Goal: Information Seeking & Learning: Check status

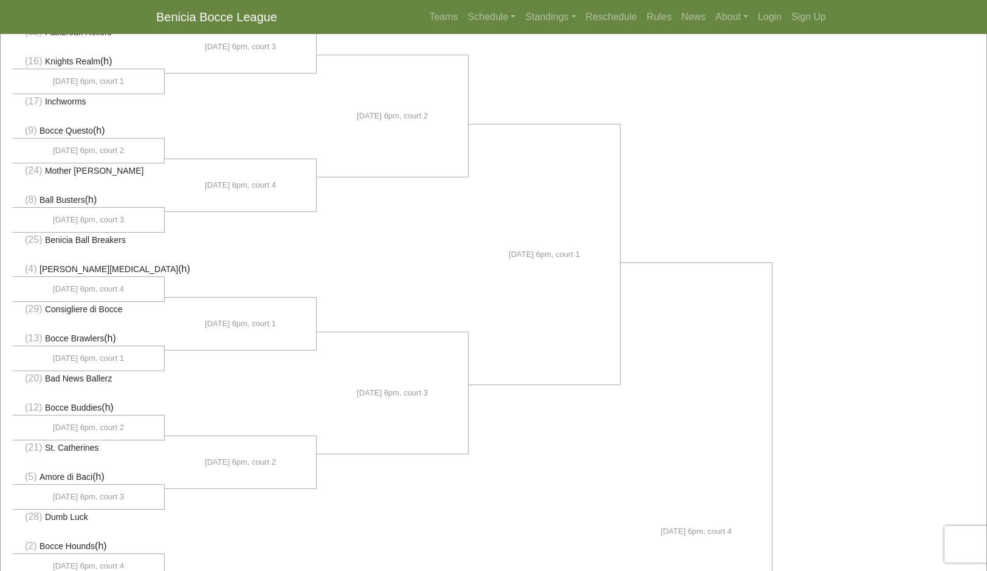
scroll to position [158, 0]
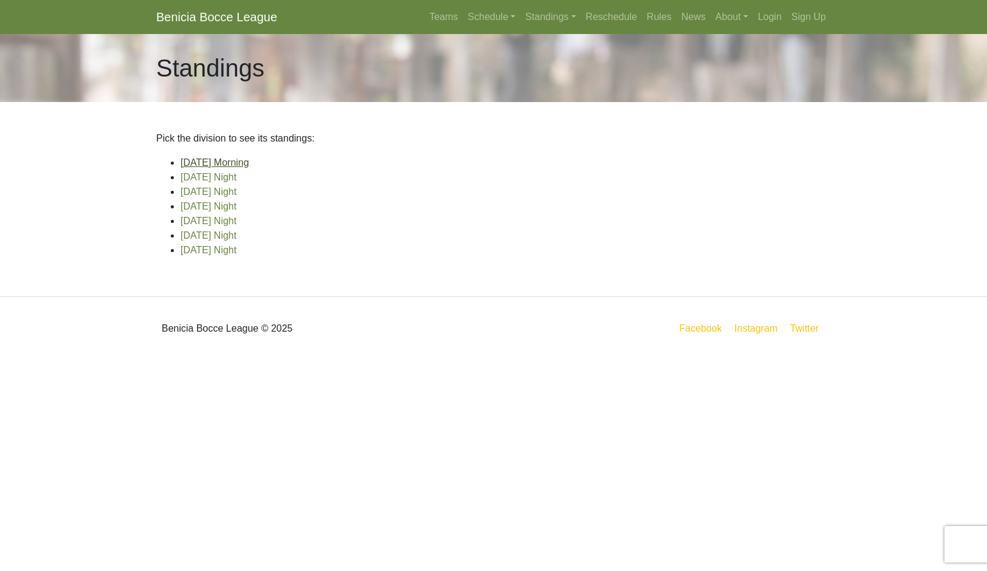
click at [249, 168] on link "[DATE] Morning" at bounding box center [214, 162] width 69 height 10
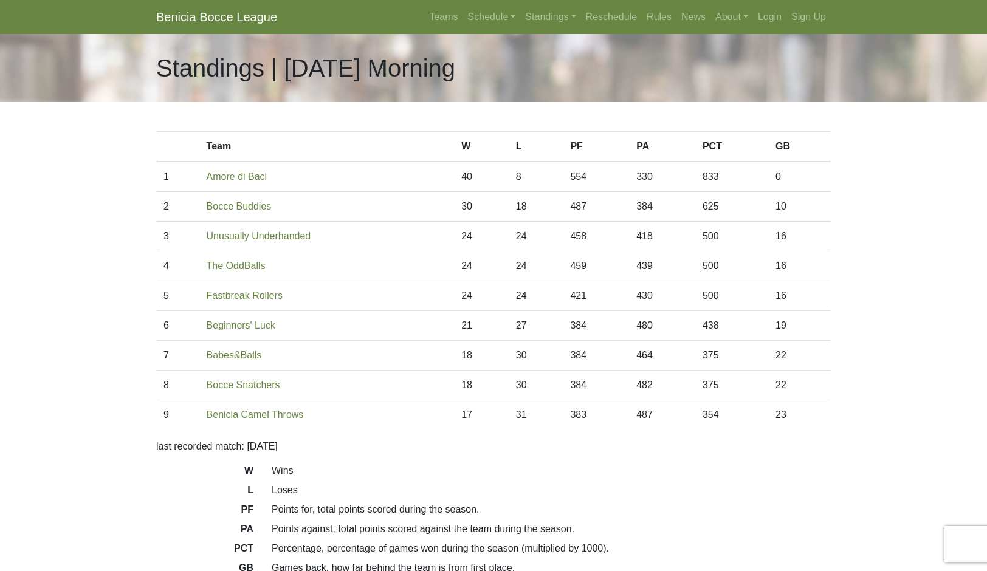
click at [483, 29] on link "Schedule" at bounding box center [492, 17] width 58 height 24
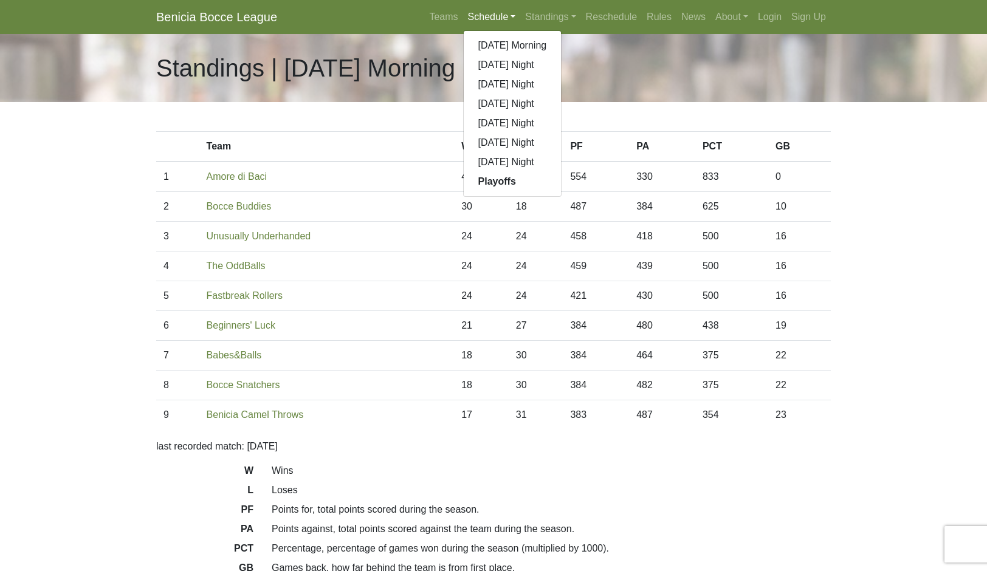
click at [569, 29] on link "Standings" at bounding box center [550, 17] width 60 height 24
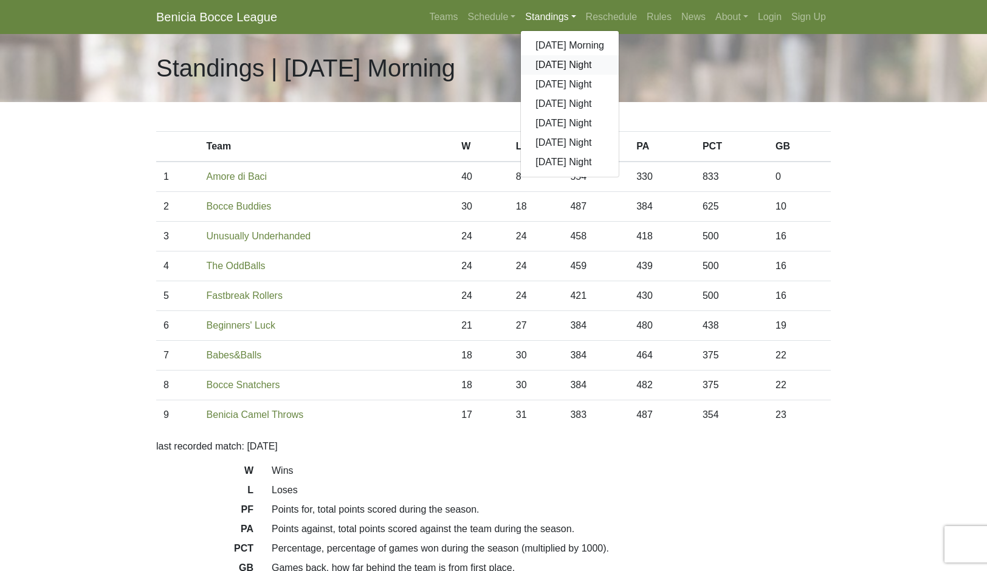
click at [607, 75] on link "[DATE] Night" at bounding box center [570, 64] width 98 height 19
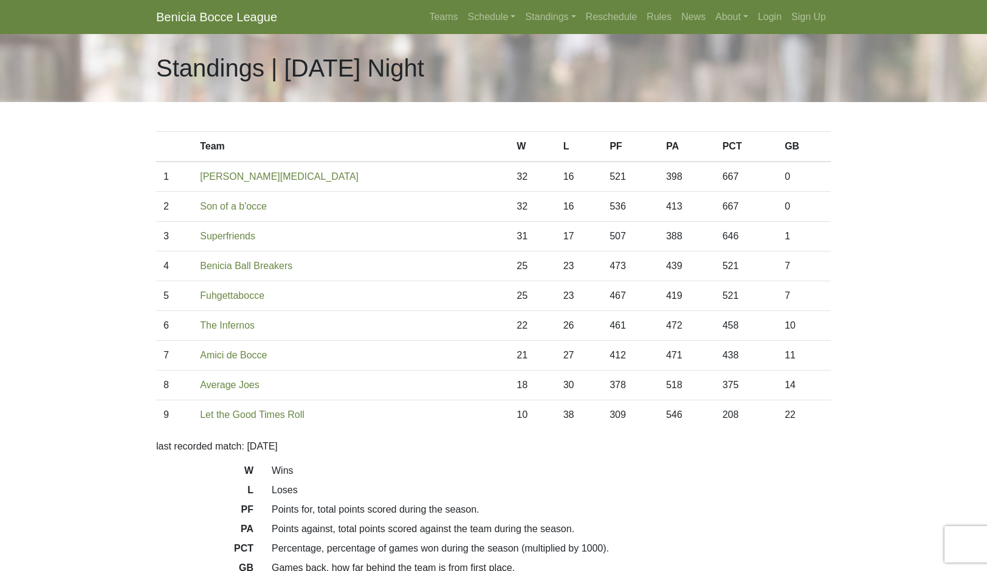
click at [580, 27] on link "Standings" at bounding box center [550, 17] width 60 height 24
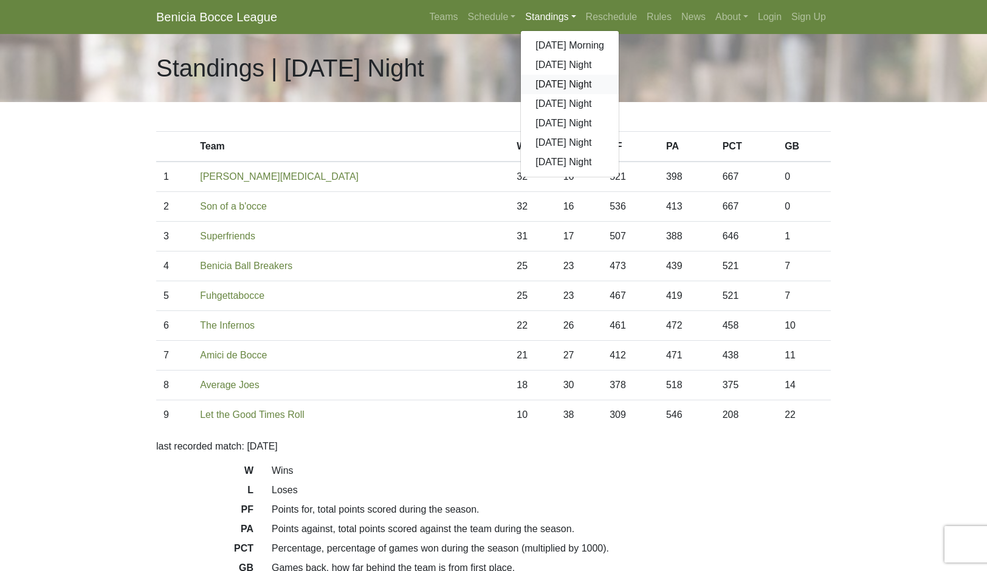
click at [619, 94] on link "[DATE] Night" at bounding box center [570, 84] width 98 height 19
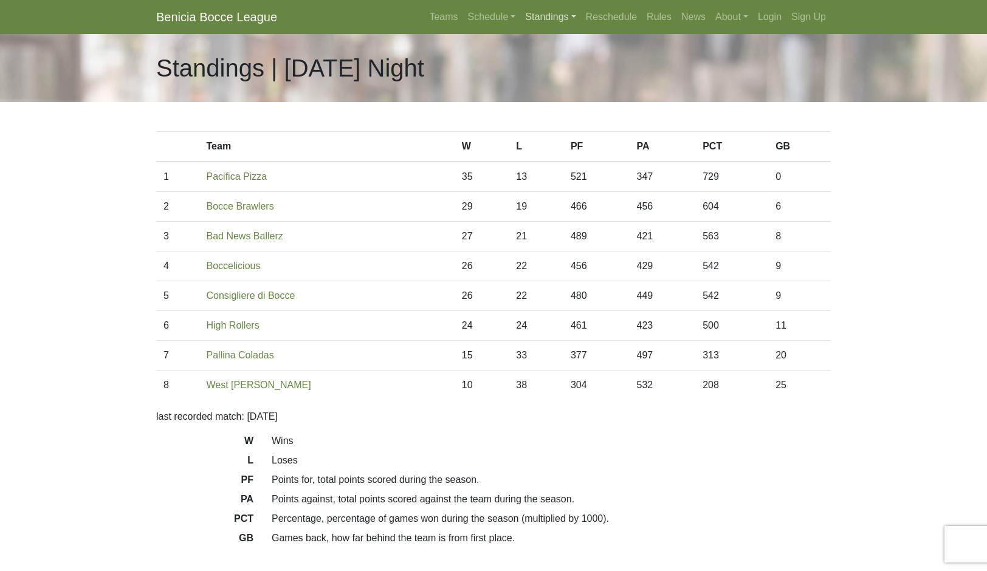
click at [572, 23] on link "Standings" at bounding box center [550, 17] width 60 height 24
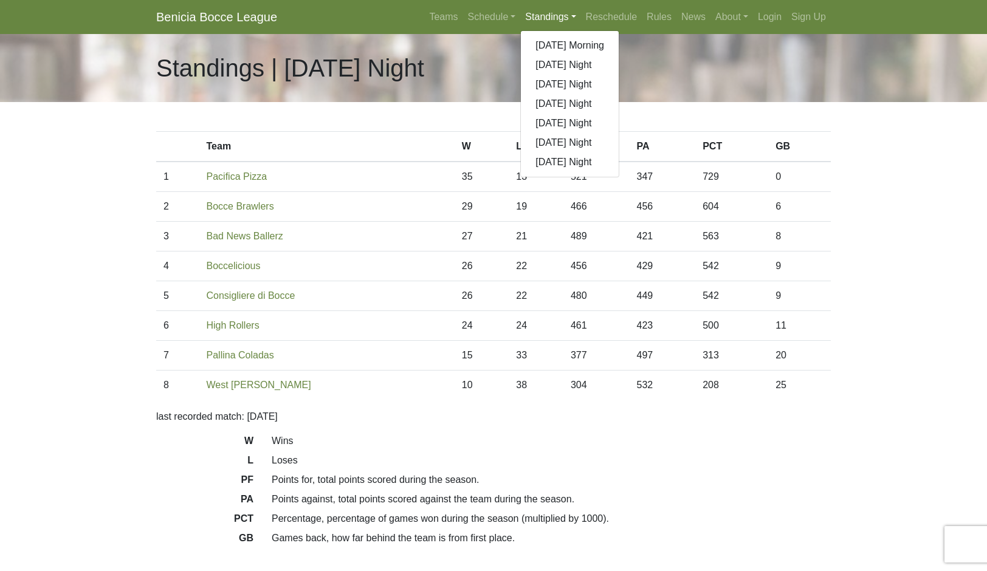
click at [619, 114] on link "[DATE] Night" at bounding box center [570, 103] width 98 height 19
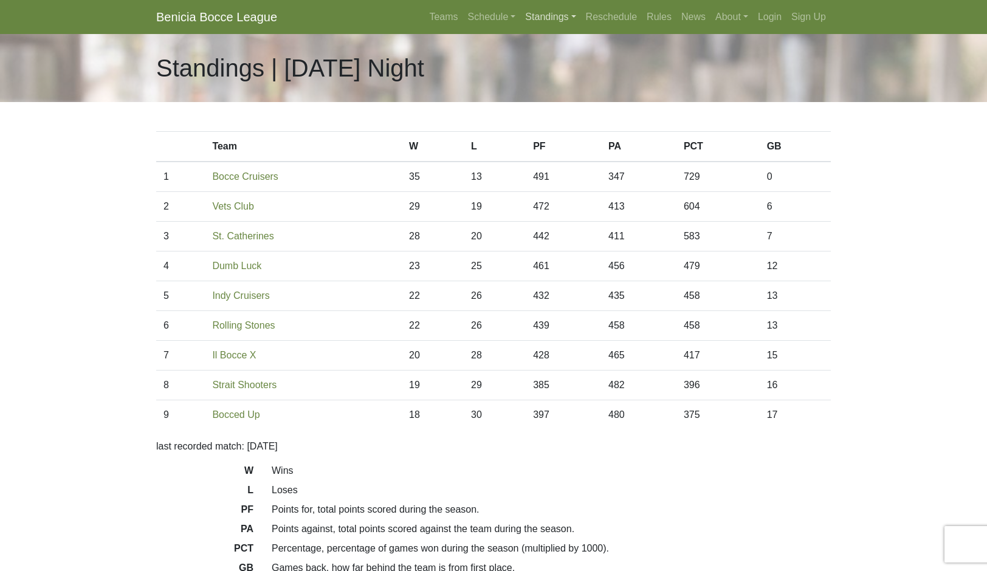
click at [580, 29] on link "Standings" at bounding box center [550, 17] width 60 height 24
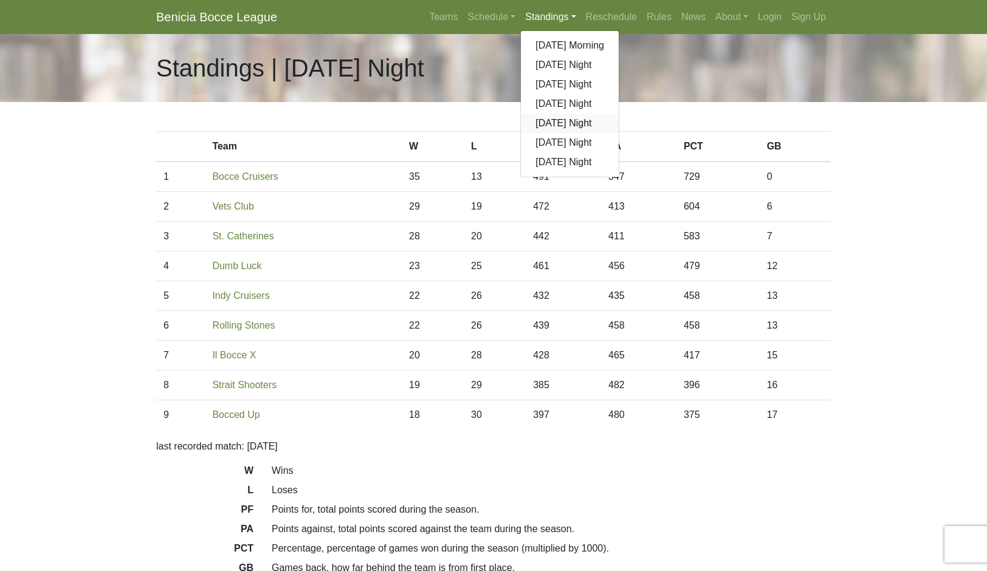
click at [619, 133] on link "[DATE] Night" at bounding box center [570, 123] width 98 height 19
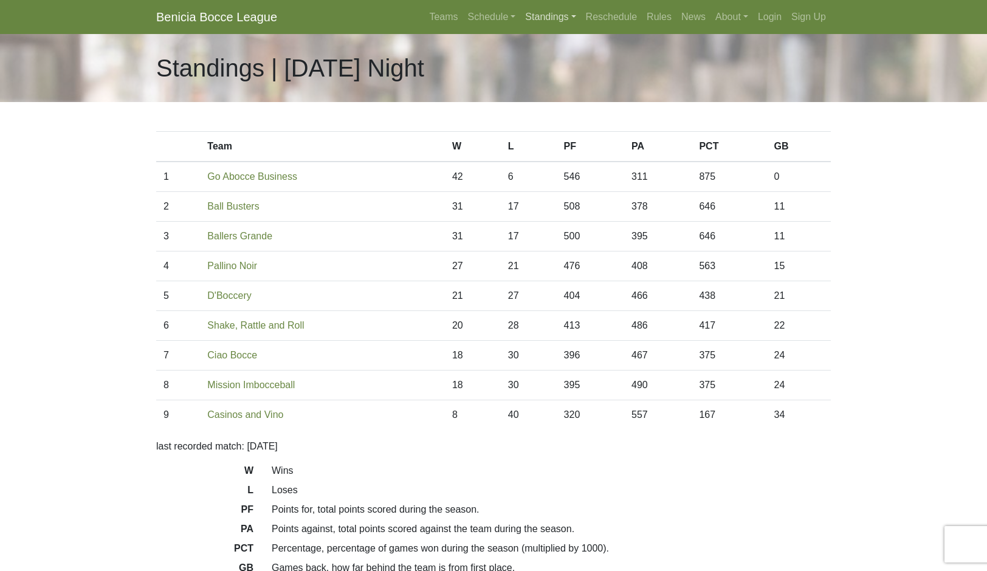
click at [580, 21] on link "Standings" at bounding box center [550, 17] width 60 height 24
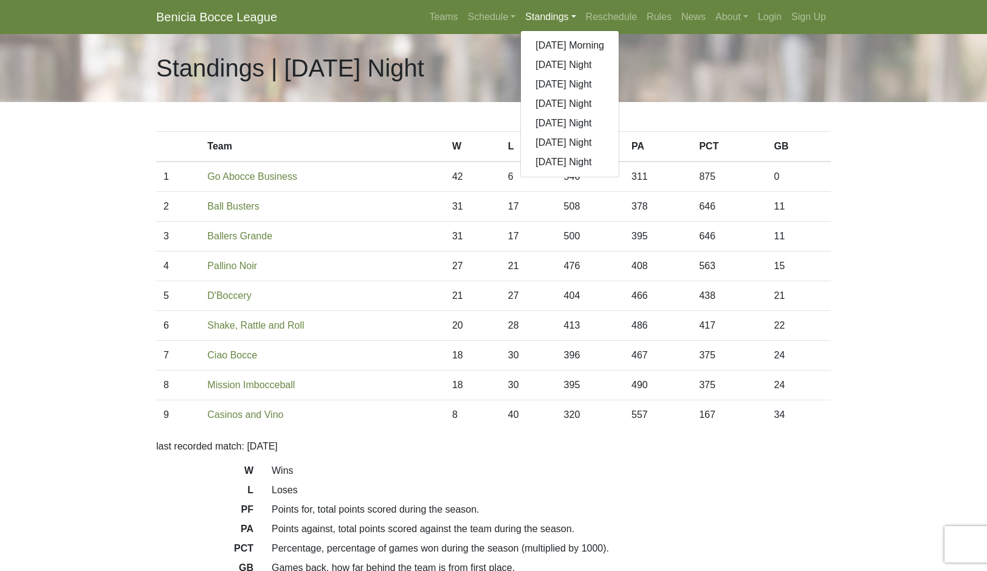
click at [602, 153] on link "[DATE] Night" at bounding box center [570, 142] width 98 height 19
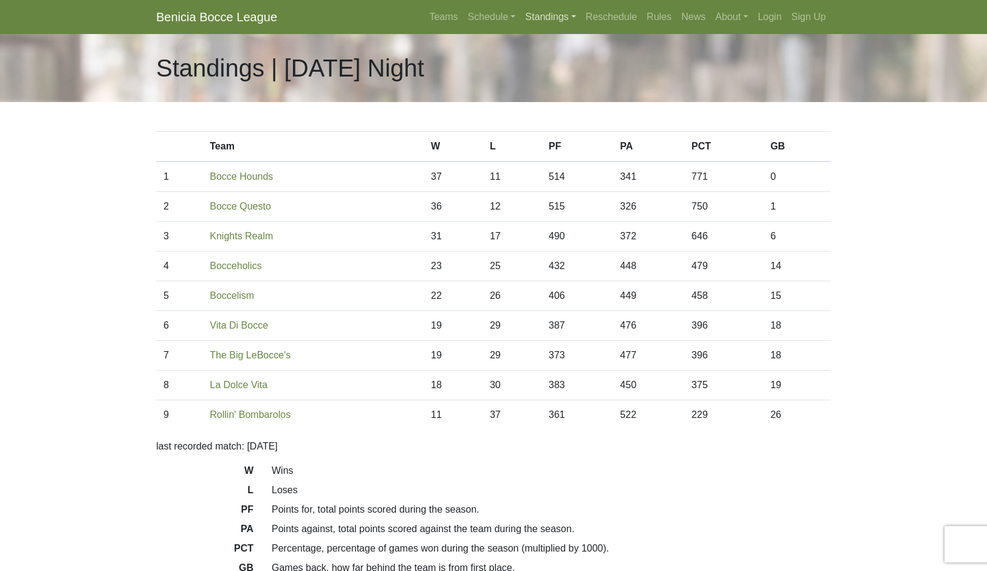
click at [580, 18] on link "Standings" at bounding box center [550, 17] width 60 height 24
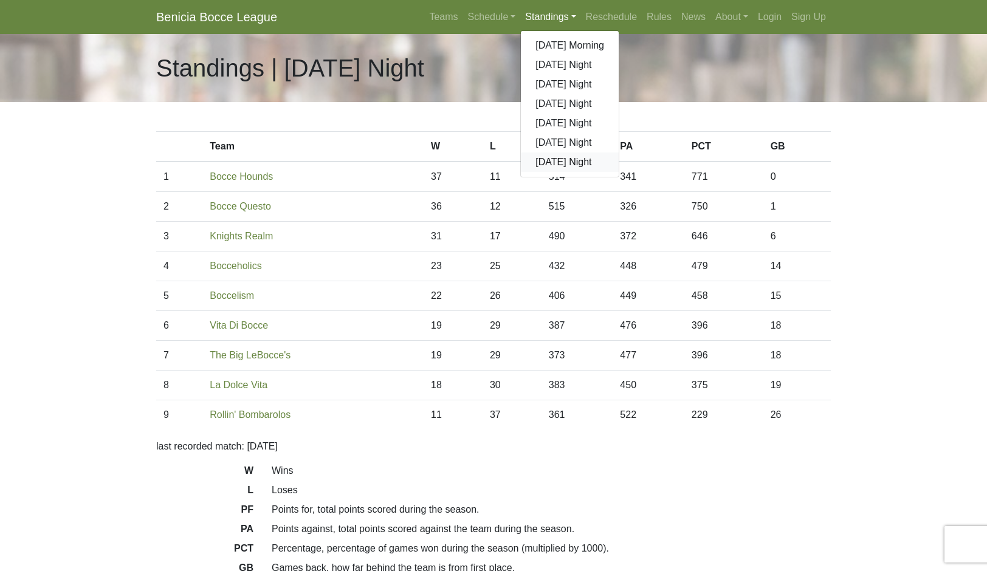
click at [602, 172] on link "[DATE] Night" at bounding box center [570, 162] width 98 height 19
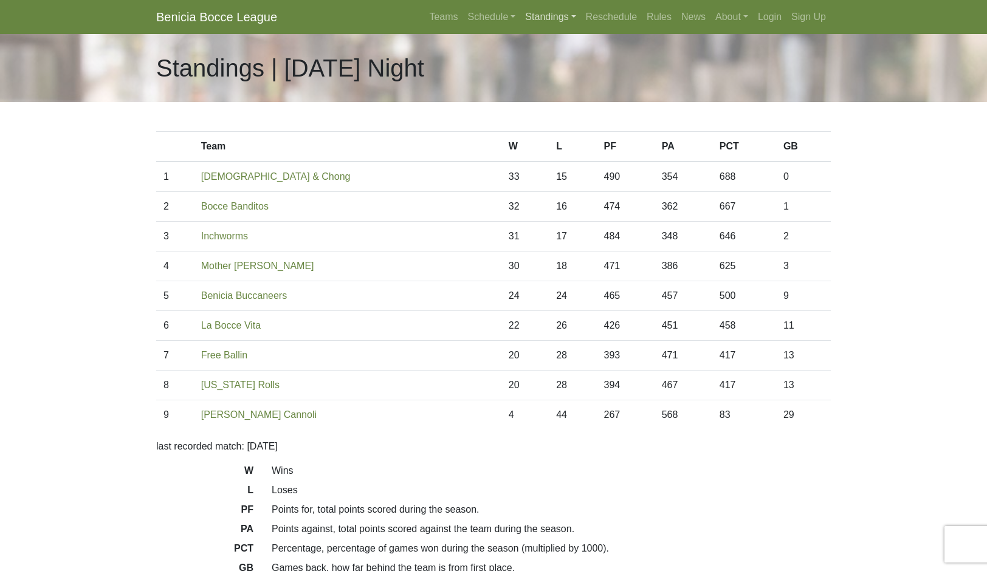
click at [576, 27] on link "Standings" at bounding box center [550, 17] width 60 height 24
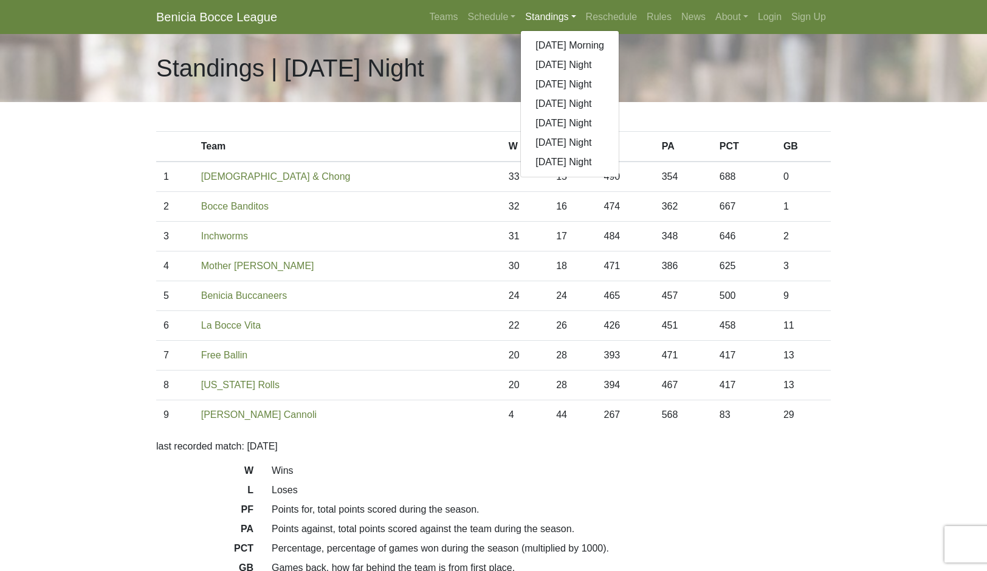
click at [619, 55] on link "[DATE] Morning" at bounding box center [570, 45] width 98 height 19
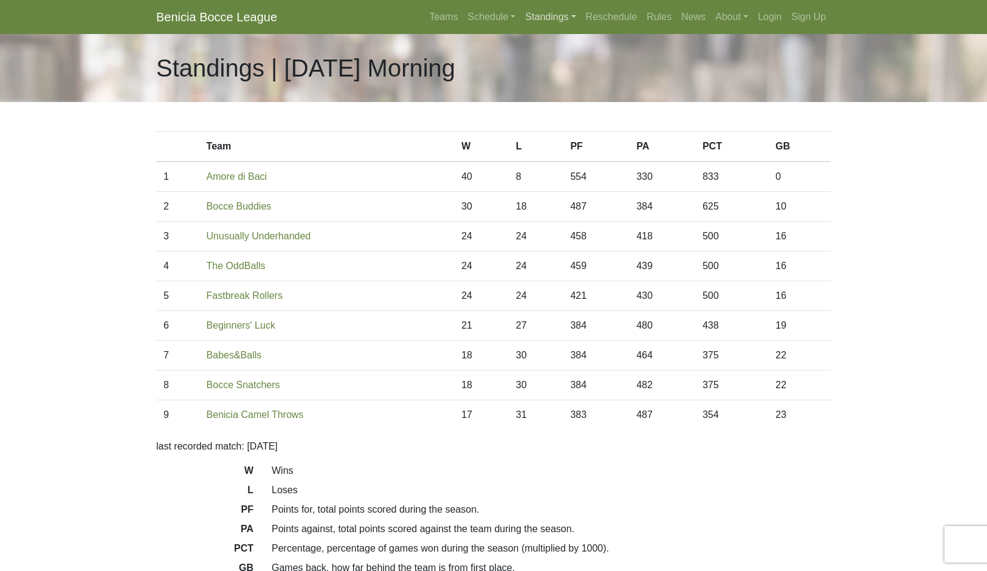
click at [580, 29] on link "Standings" at bounding box center [550, 17] width 60 height 24
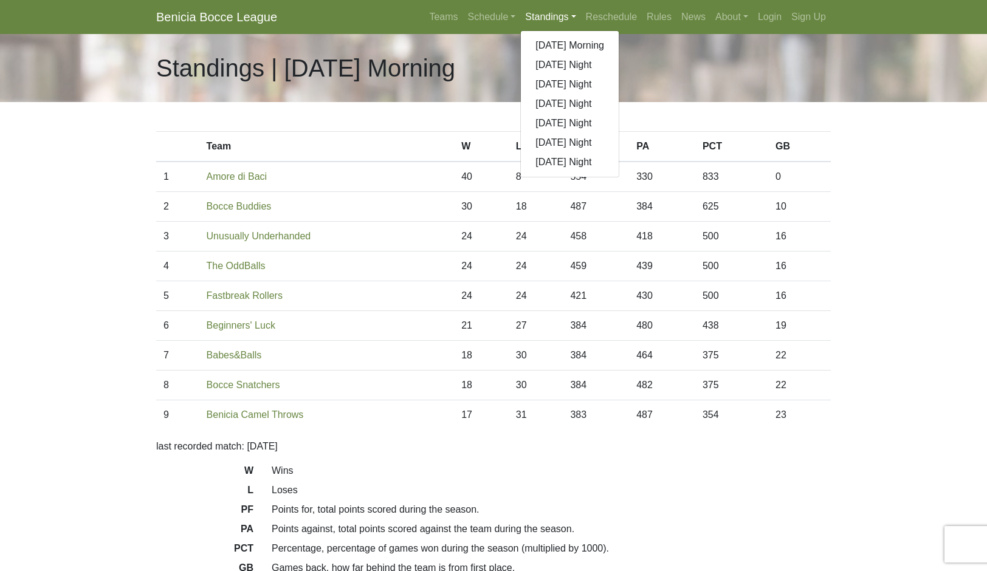
click at [619, 75] on link "[DATE] Night" at bounding box center [570, 64] width 98 height 19
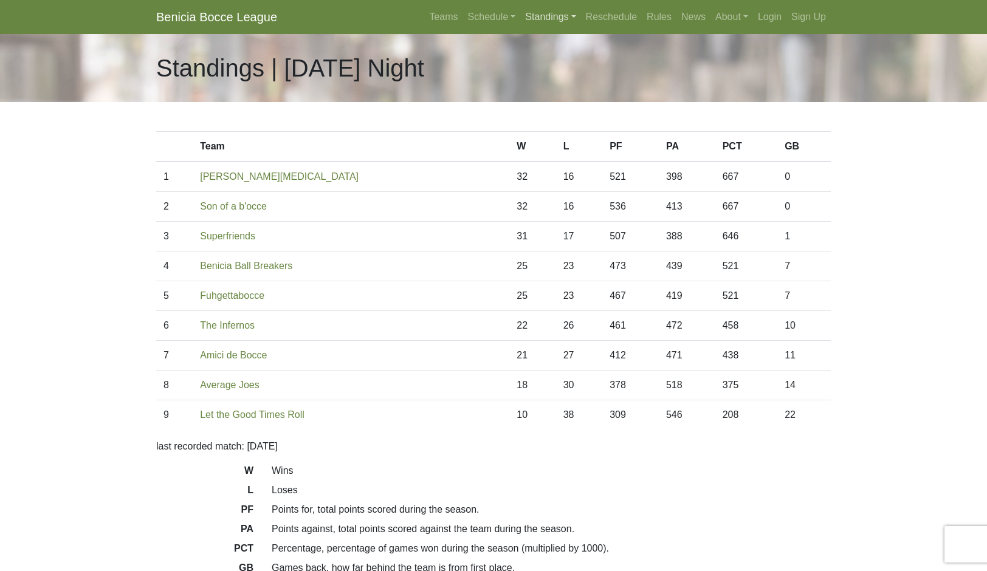
click at [580, 26] on link "Standings" at bounding box center [550, 17] width 60 height 24
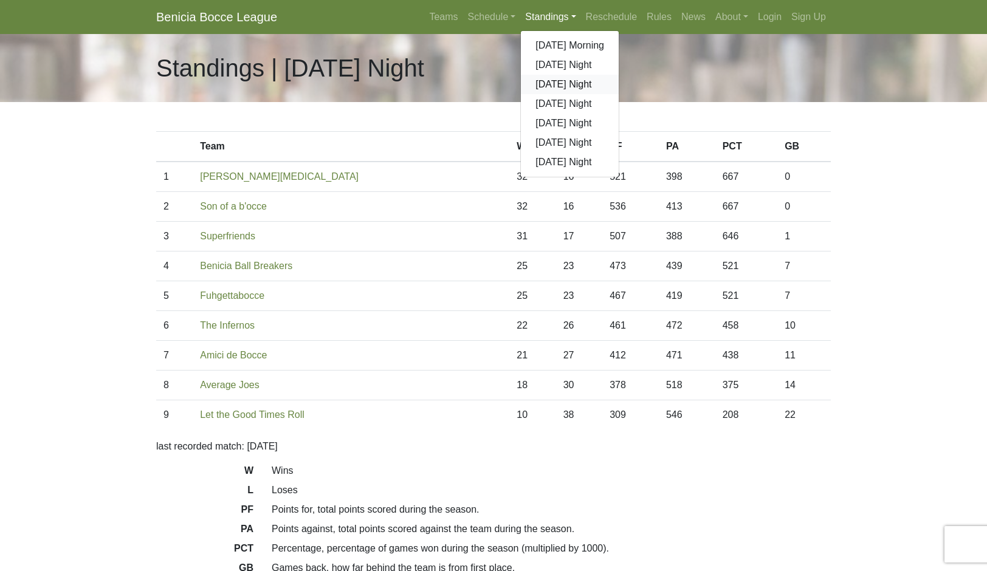
click at [619, 94] on link "[DATE] Night" at bounding box center [570, 84] width 98 height 19
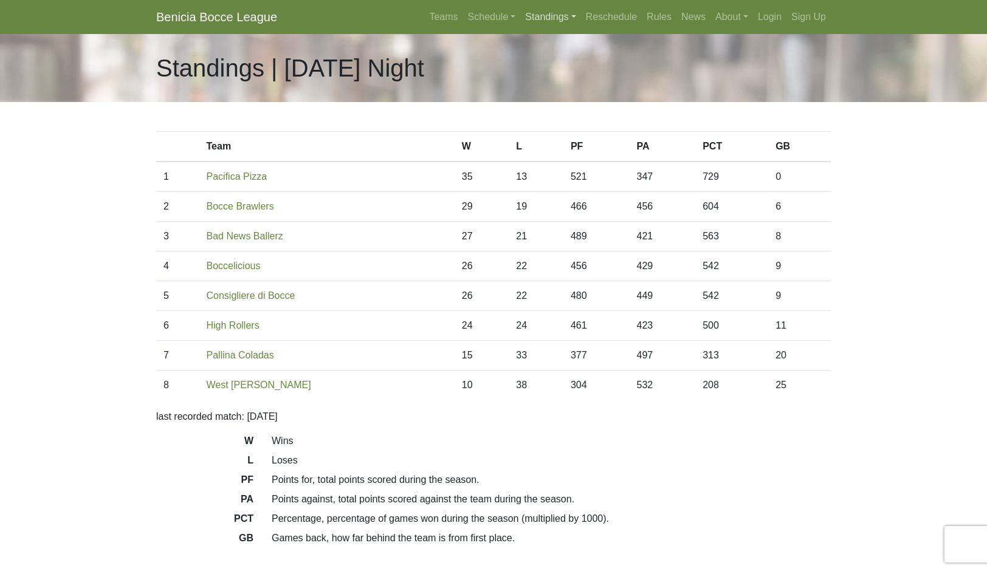
click at [574, 23] on link "Standings" at bounding box center [550, 17] width 60 height 24
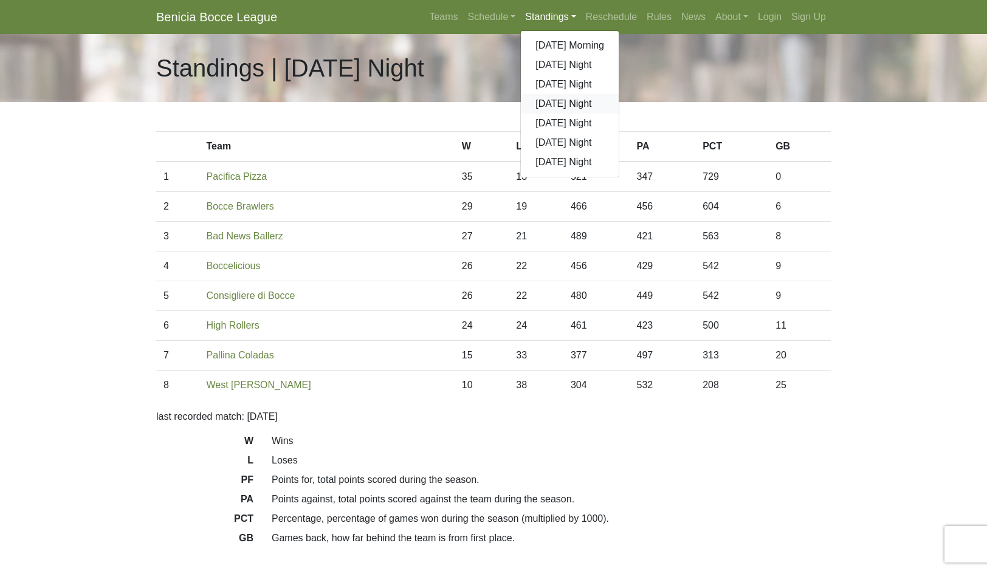
click at [619, 114] on link "[DATE] Night" at bounding box center [570, 103] width 98 height 19
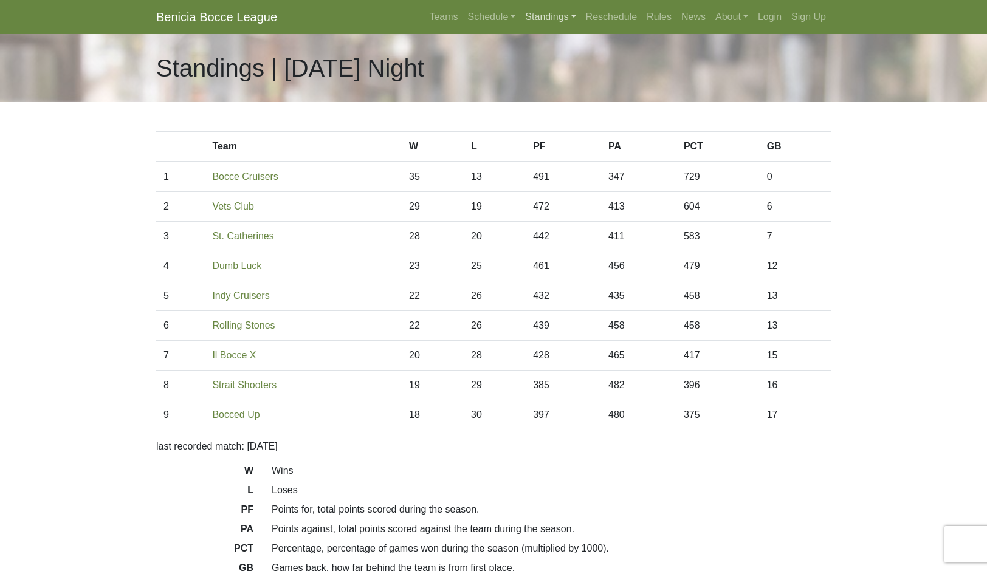
click at [580, 29] on link "Standings" at bounding box center [550, 17] width 60 height 24
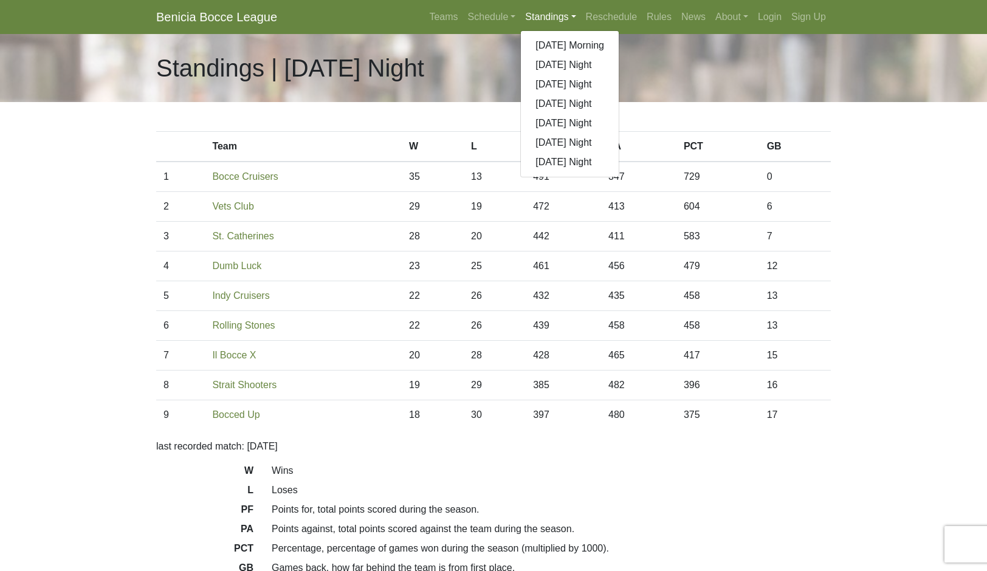
click at [619, 133] on link "[DATE] Night" at bounding box center [570, 123] width 98 height 19
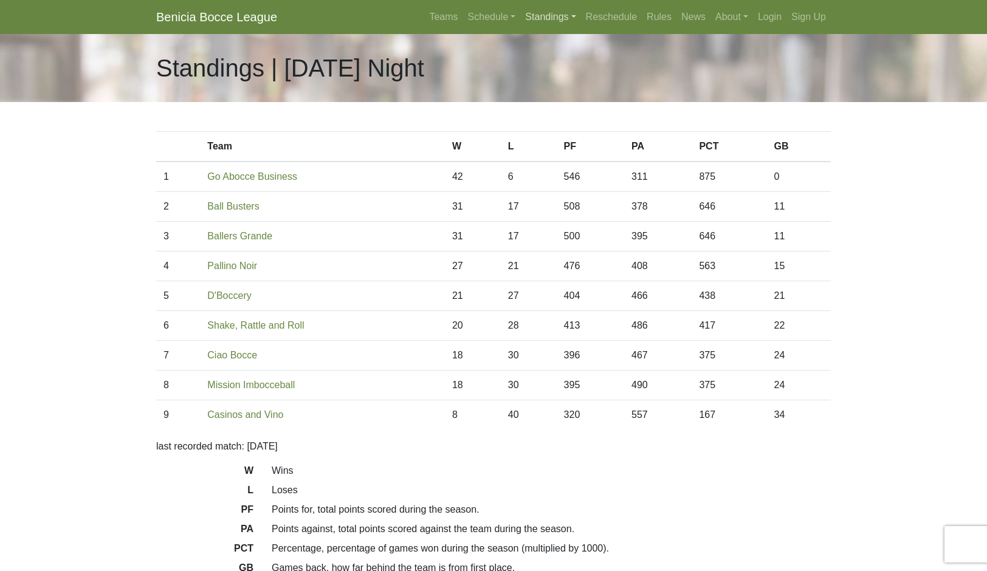
click at [580, 29] on link "Standings" at bounding box center [550, 17] width 60 height 24
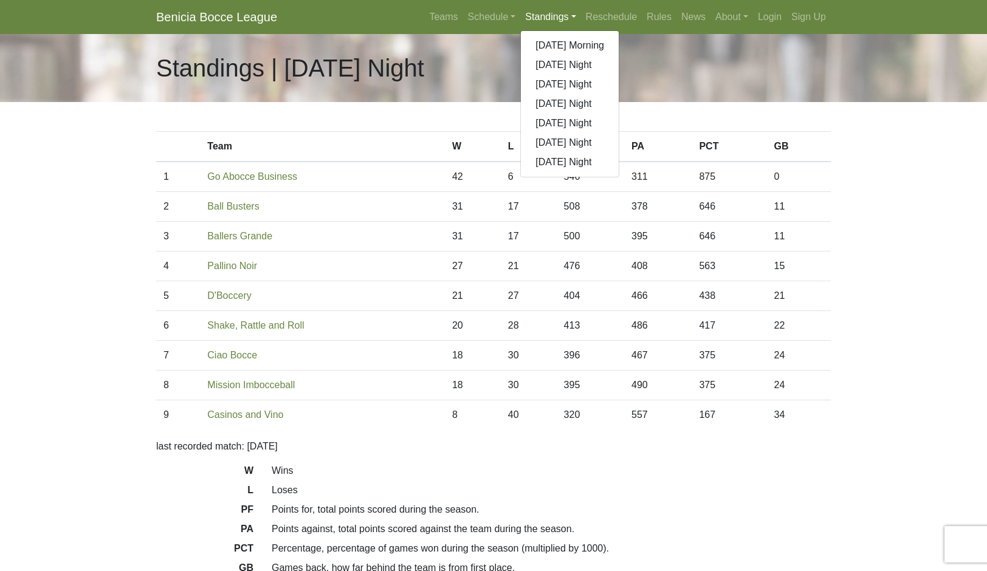
click at [602, 153] on link "[DATE] Night" at bounding box center [570, 142] width 98 height 19
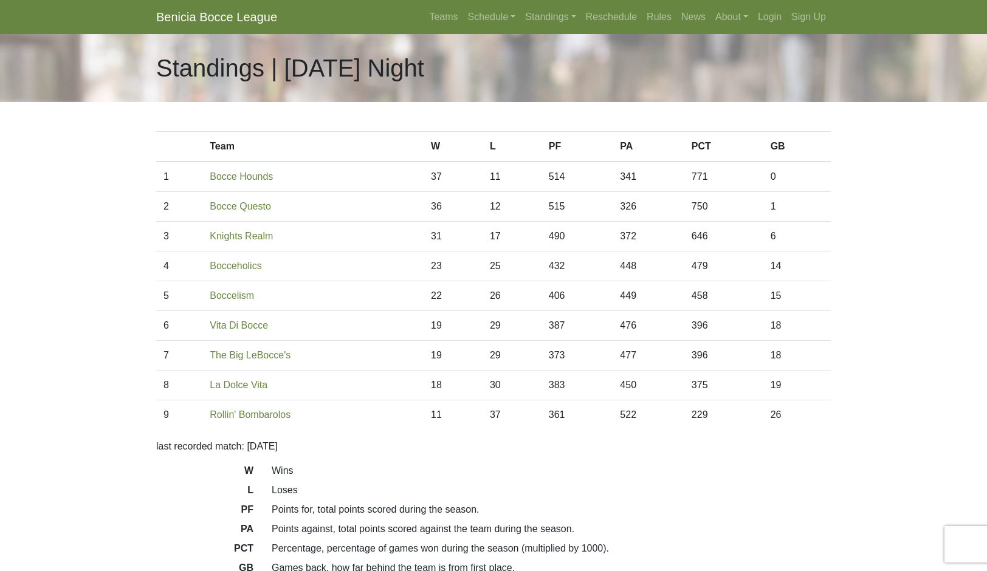
click at [580, 29] on link "Standings" at bounding box center [550, 17] width 60 height 24
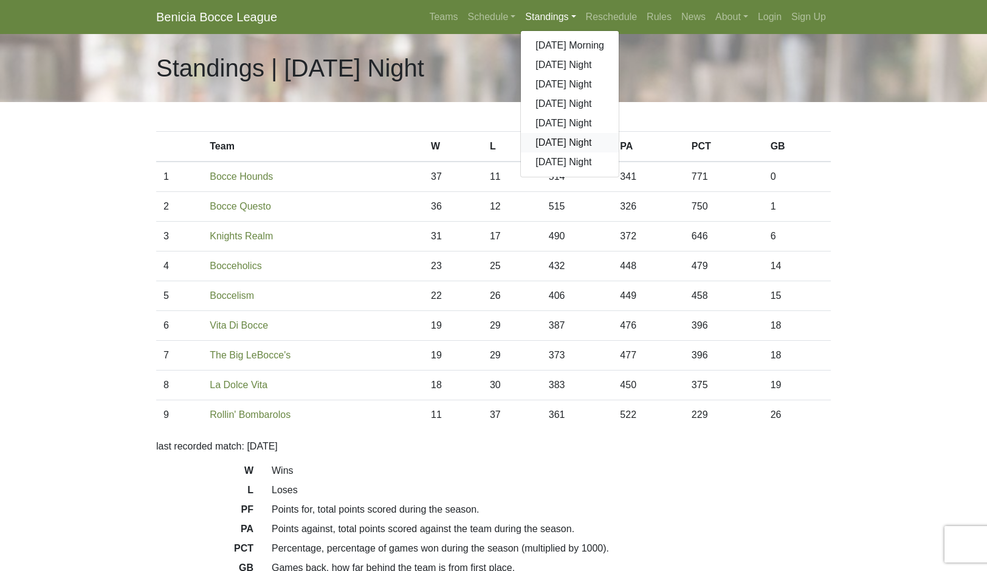
click at [612, 153] on link "[DATE] Night" at bounding box center [570, 142] width 98 height 19
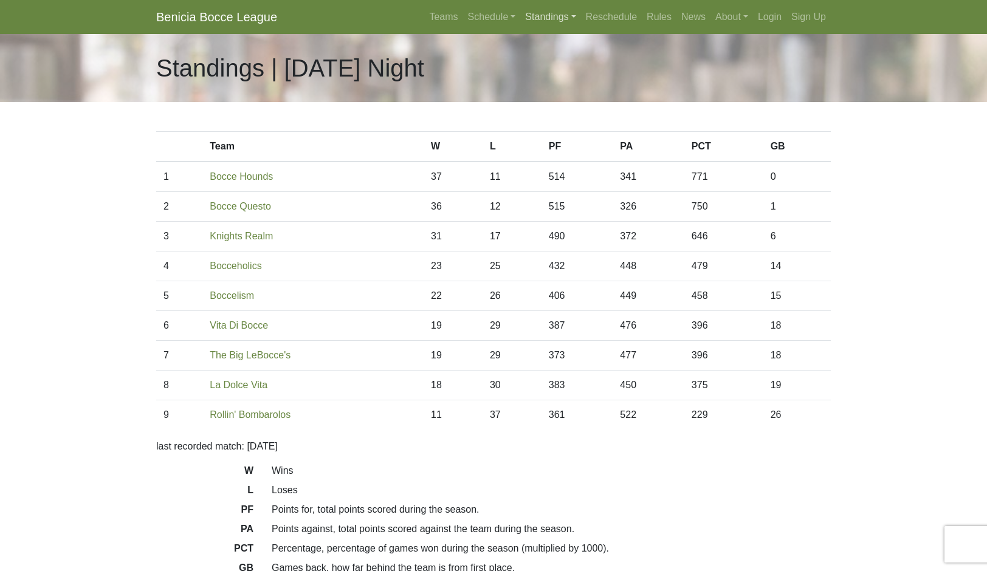
click at [580, 28] on link "Standings" at bounding box center [550, 17] width 60 height 24
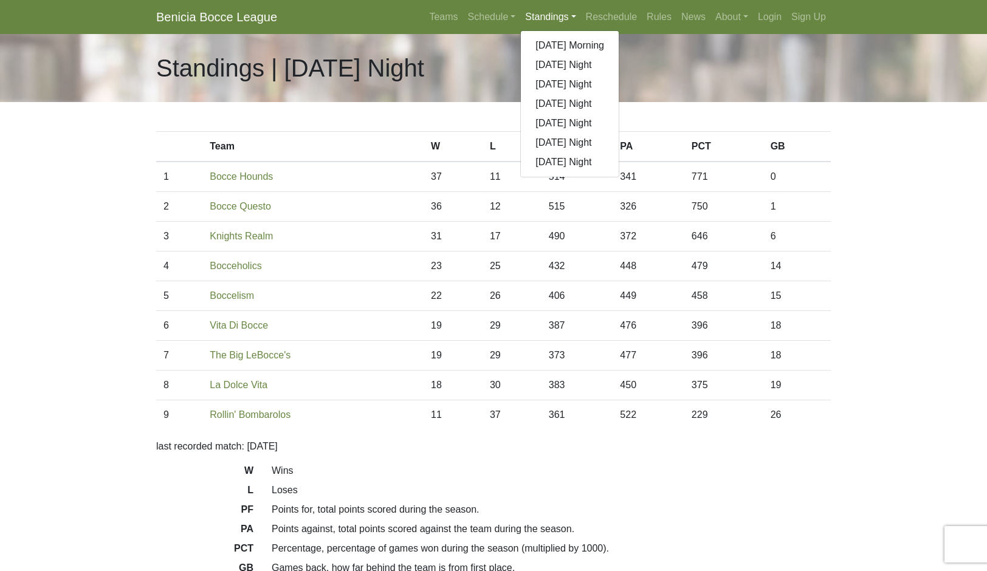
click at [599, 172] on link "[DATE] Night" at bounding box center [570, 162] width 98 height 19
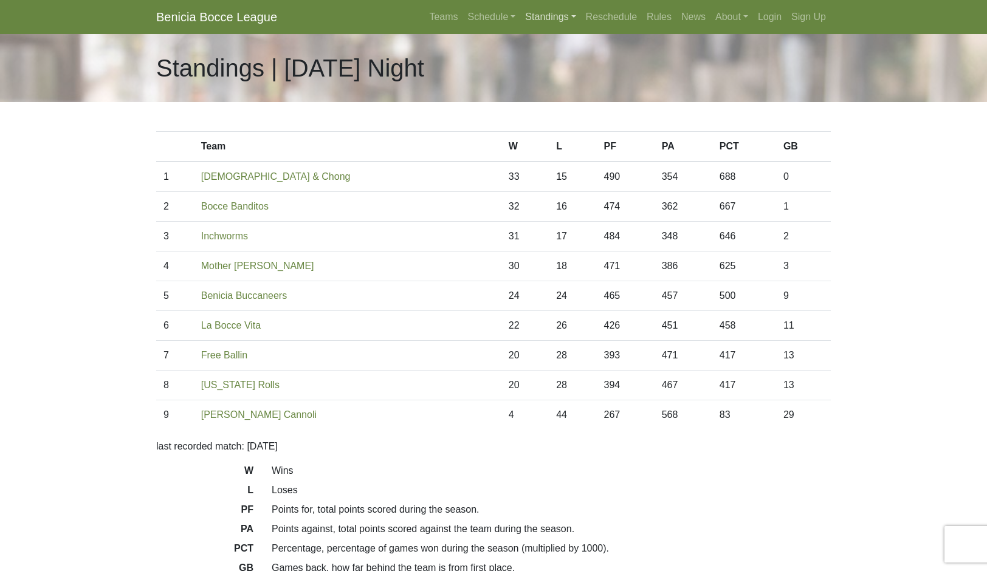
click at [574, 29] on link "Standings" at bounding box center [550, 17] width 60 height 24
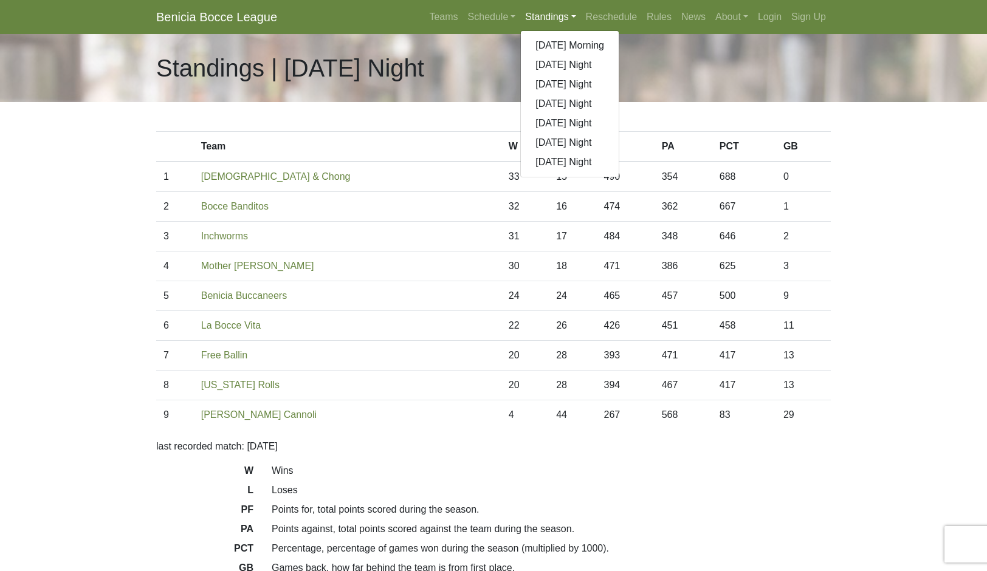
click at [608, 55] on link "[DATE] Morning" at bounding box center [570, 45] width 98 height 19
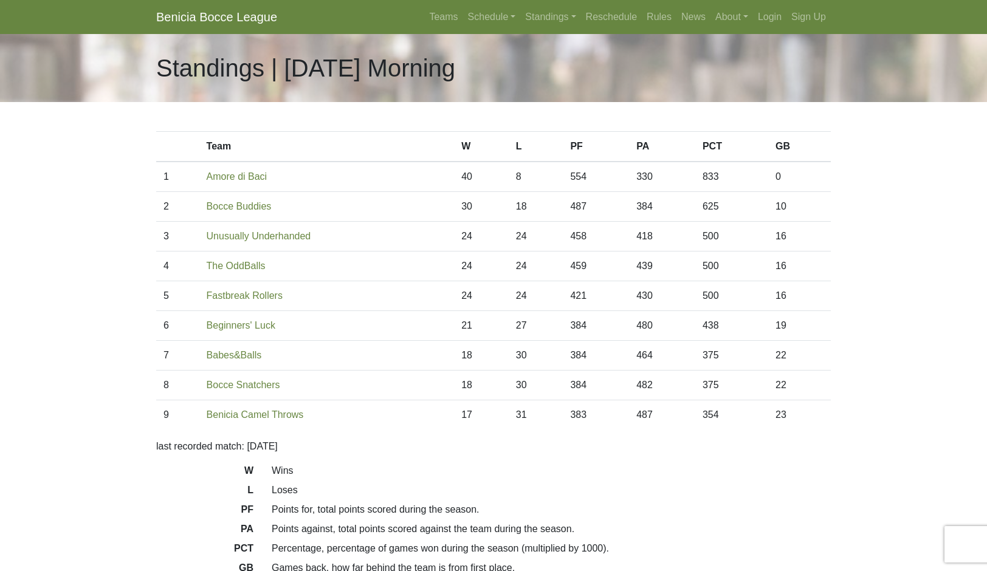
click at [578, 29] on link "Standings" at bounding box center [550, 17] width 60 height 24
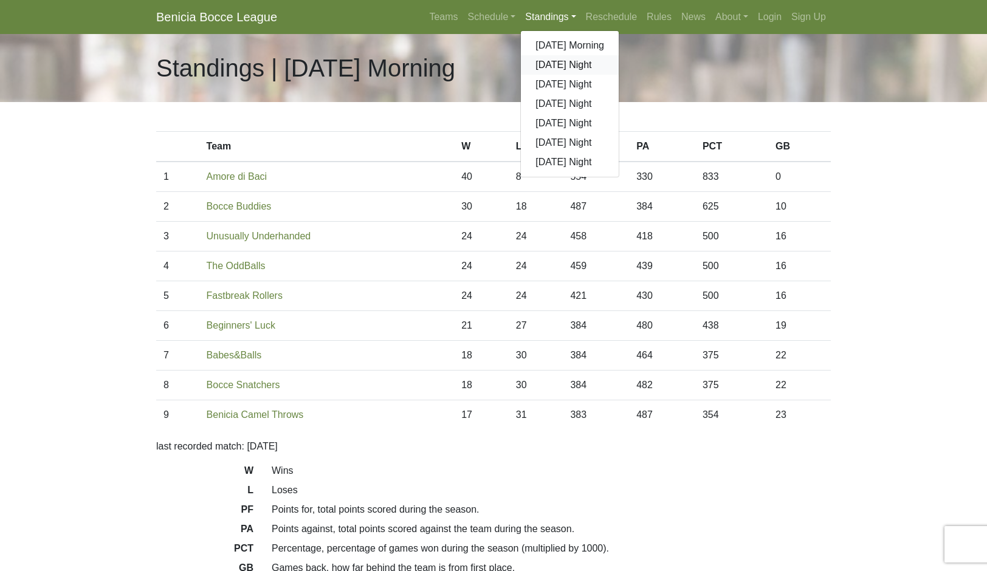
click at [596, 75] on link "[DATE] Night" at bounding box center [570, 64] width 98 height 19
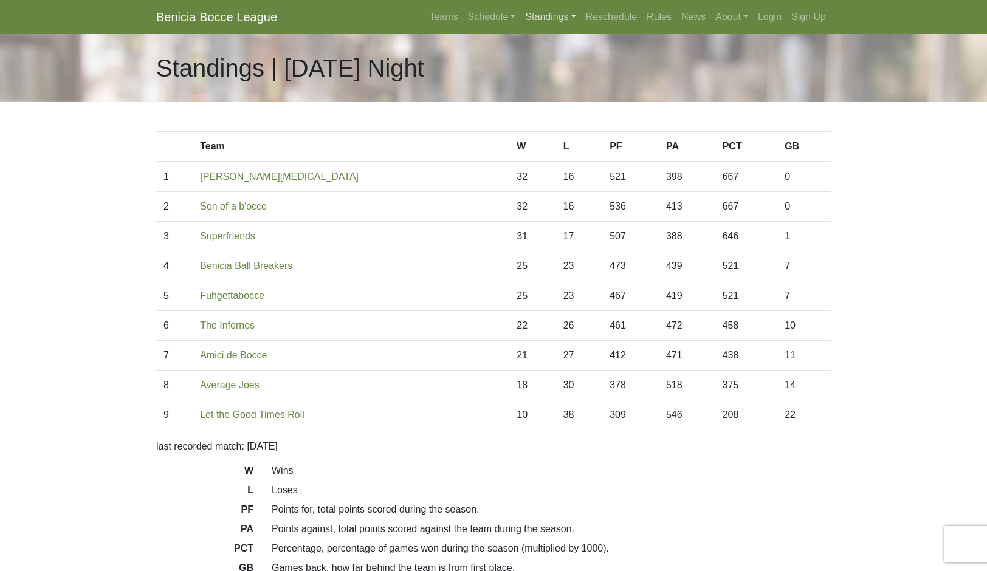
click at [572, 29] on link "Standings" at bounding box center [550, 17] width 60 height 24
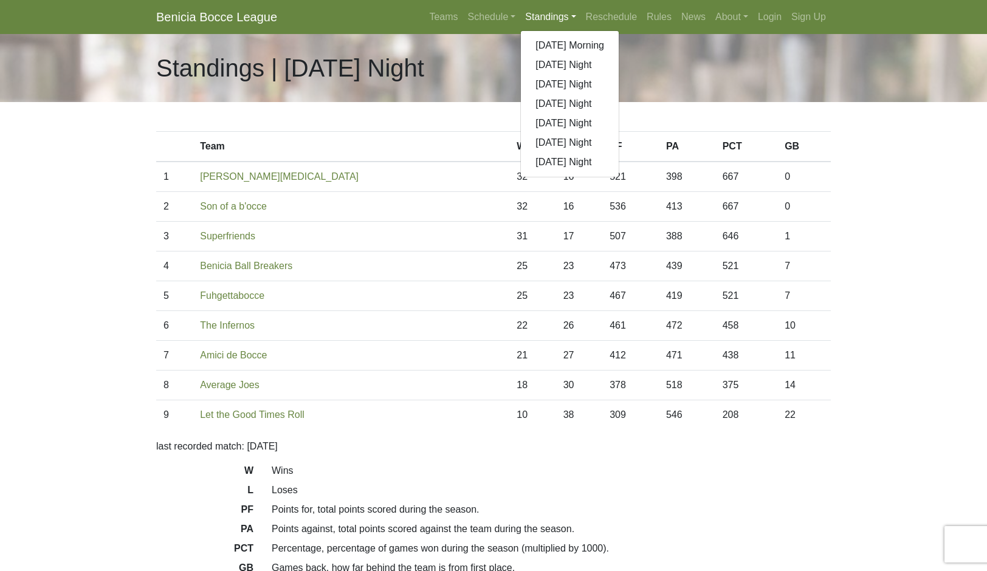
click at [613, 153] on link "[DATE] Night" at bounding box center [570, 142] width 98 height 19
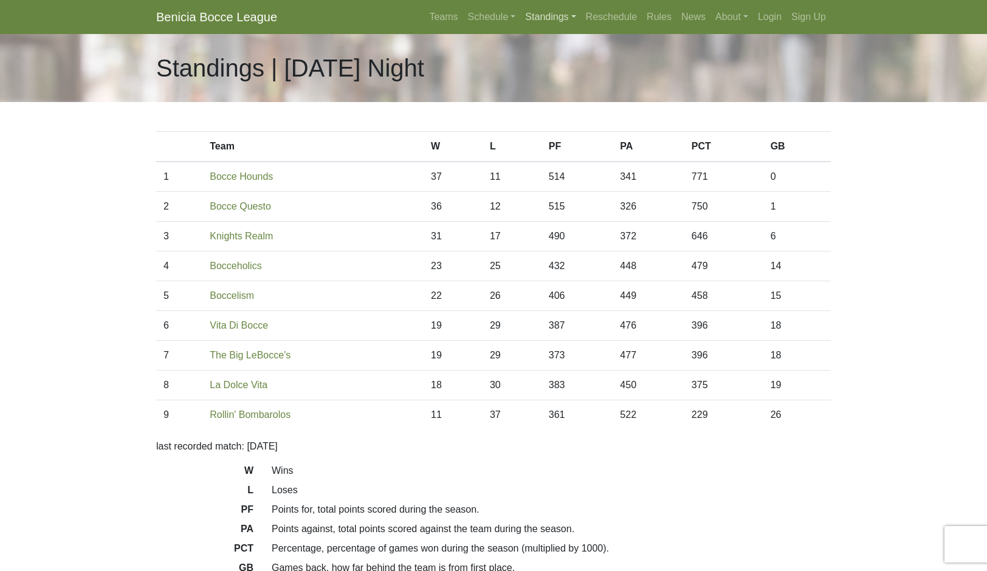
click at [580, 18] on link "Standings" at bounding box center [550, 17] width 60 height 24
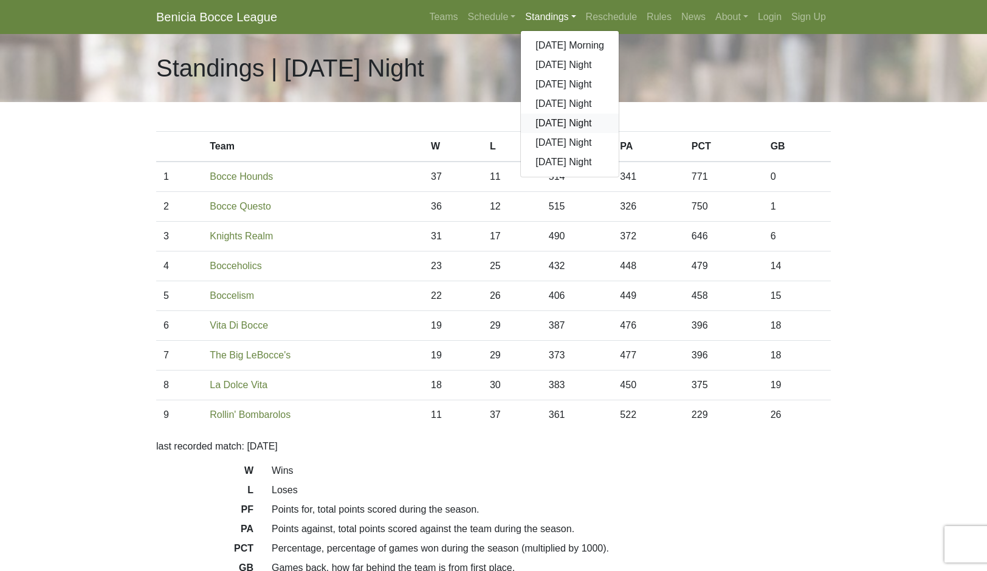
click at [590, 133] on link "[DATE] Night" at bounding box center [570, 123] width 98 height 19
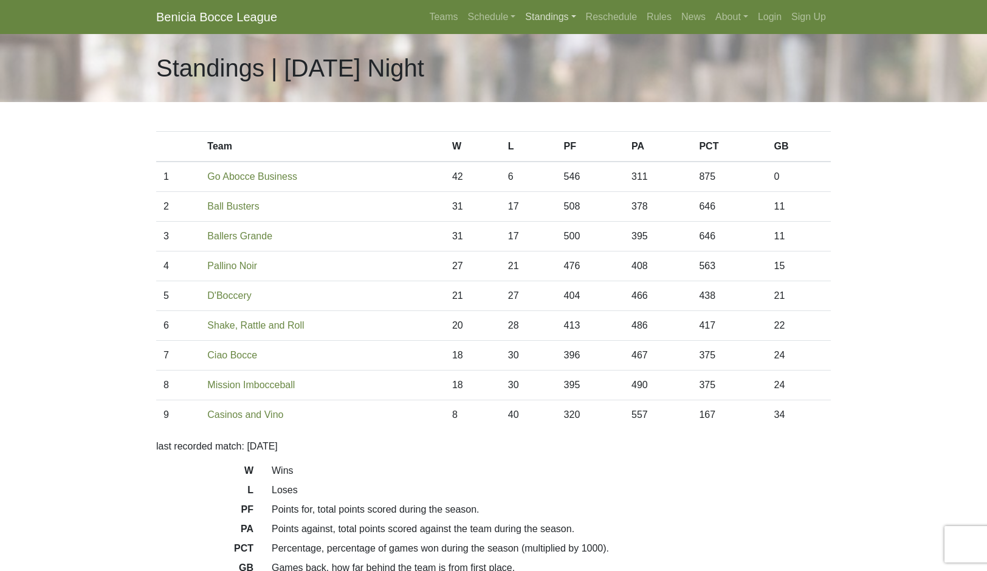
click at [578, 29] on link "Standings" at bounding box center [550, 17] width 60 height 24
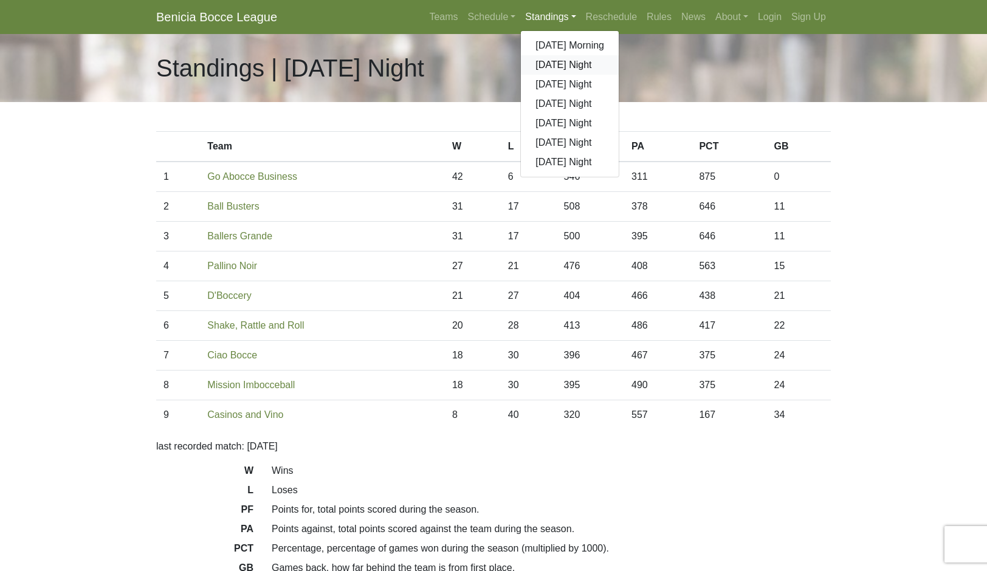
click at [589, 75] on link "[DATE] Night" at bounding box center [570, 64] width 98 height 19
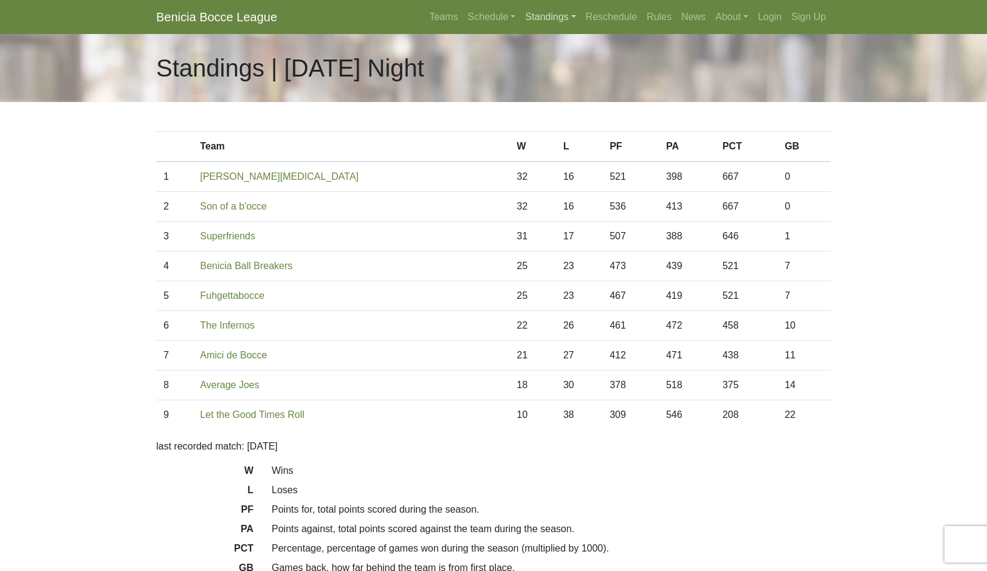
click at [580, 29] on link "Standings" at bounding box center [550, 17] width 60 height 24
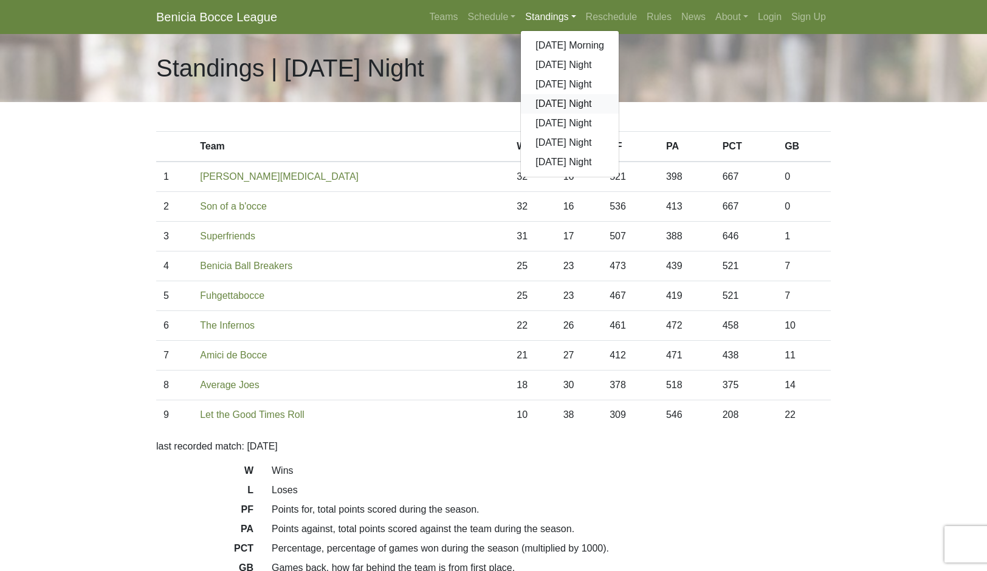
click at [599, 114] on link "[DATE] Night" at bounding box center [570, 103] width 98 height 19
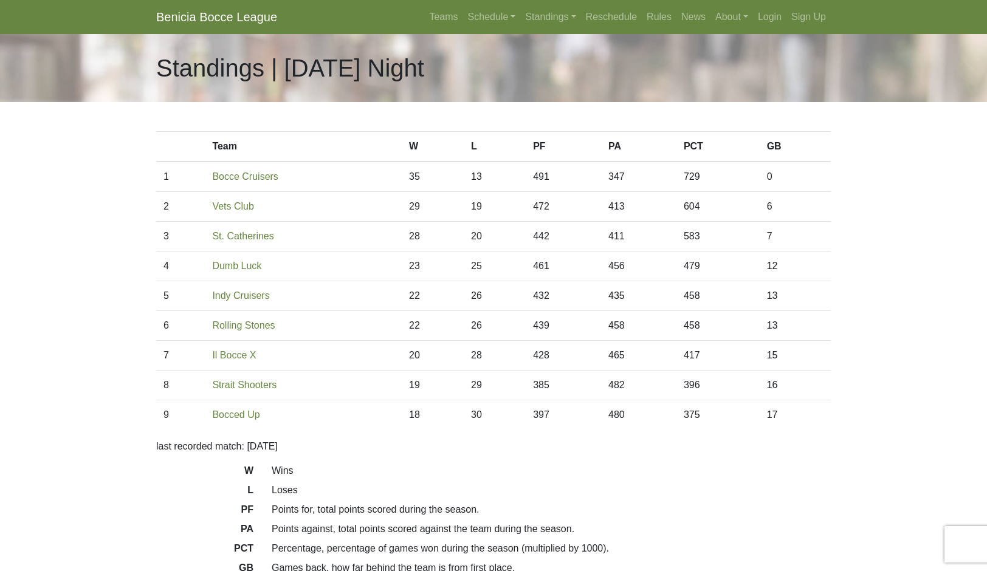
click at [564, 29] on link "Standings" at bounding box center [550, 17] width 60 height 24
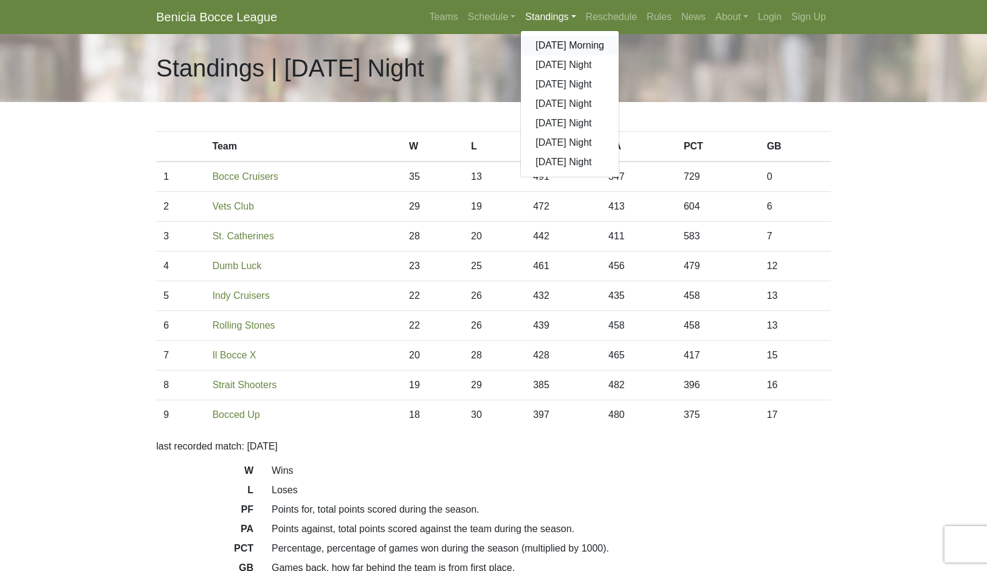
click at [610, 55] on link "[DATE] Morning" at bounding box center [570, 45] width 98 height 19
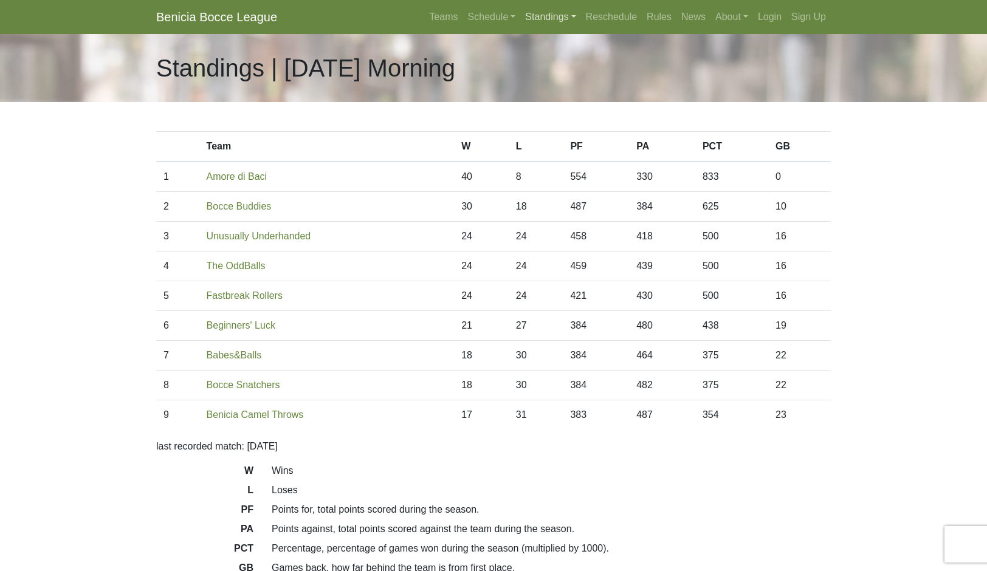
click at [574, 29] on link "Standings" at bounding box center [550, 17] width 60 height 24
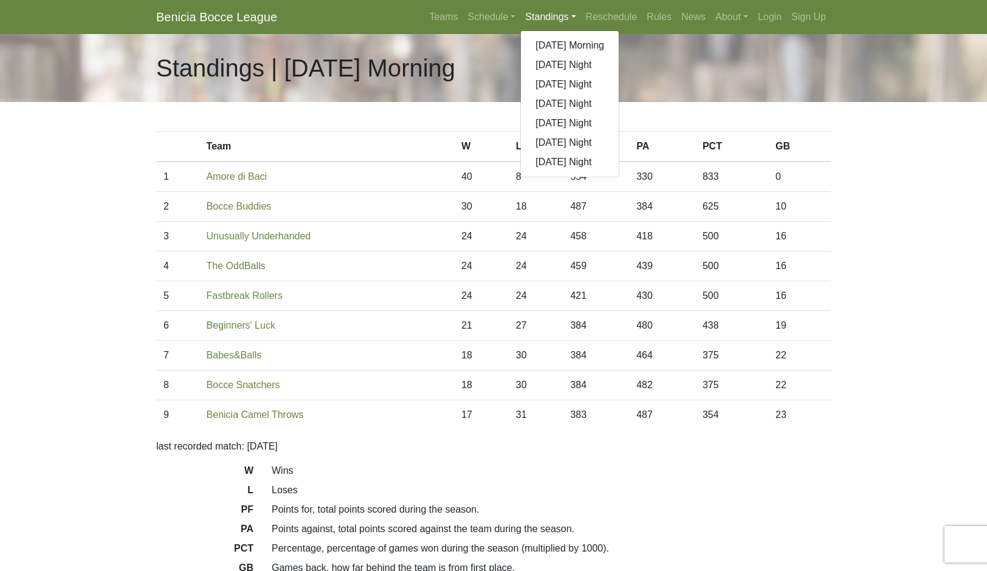
click at [609, 114] on link "[DATE] Night" at bounding box center [570, 103] width 98 height 19
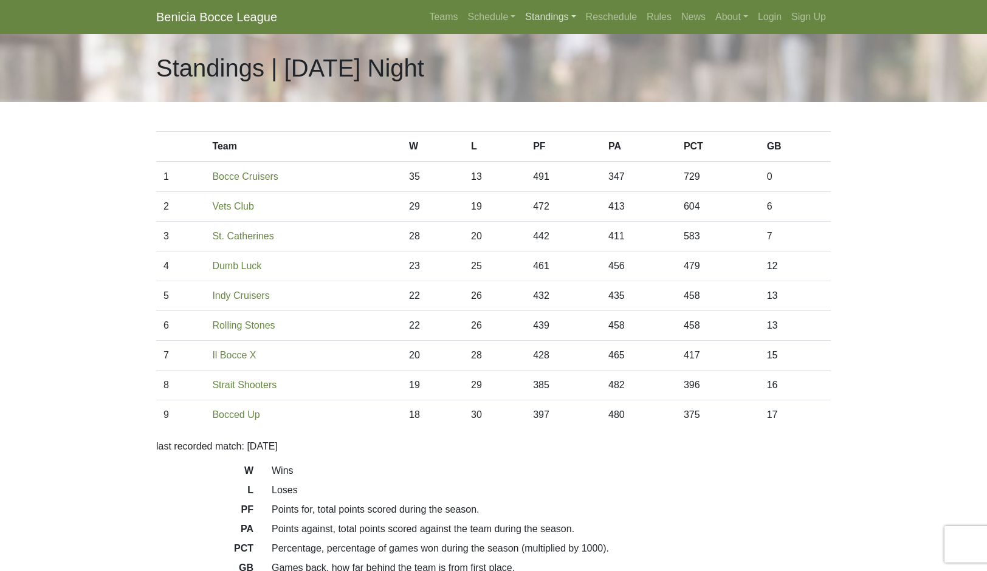
click at [576, 28] on link "Standings" at bounding box center [550, 17] width 60 height 24
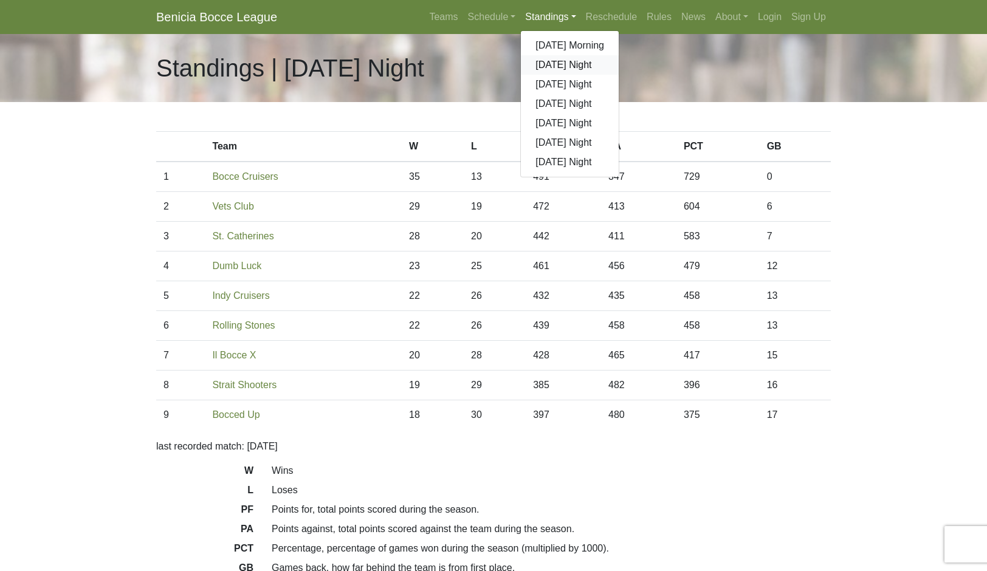
click at [613, 75] on link "[DATE] Night" at bounding box center [570, 64] width 98 height 19
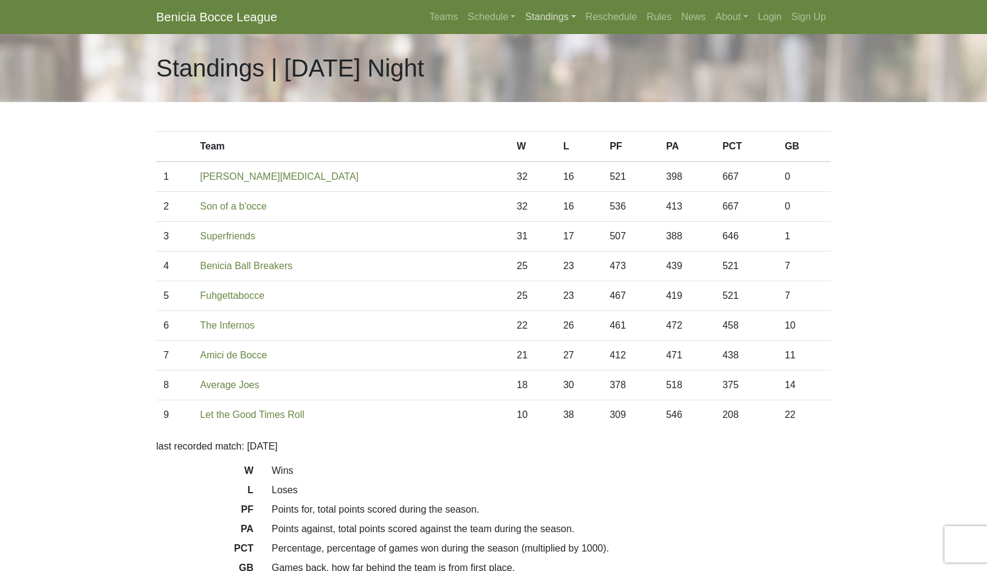
click at [560, 28] on link "Standings" at bounding box center [550, 17] width 60 height 24
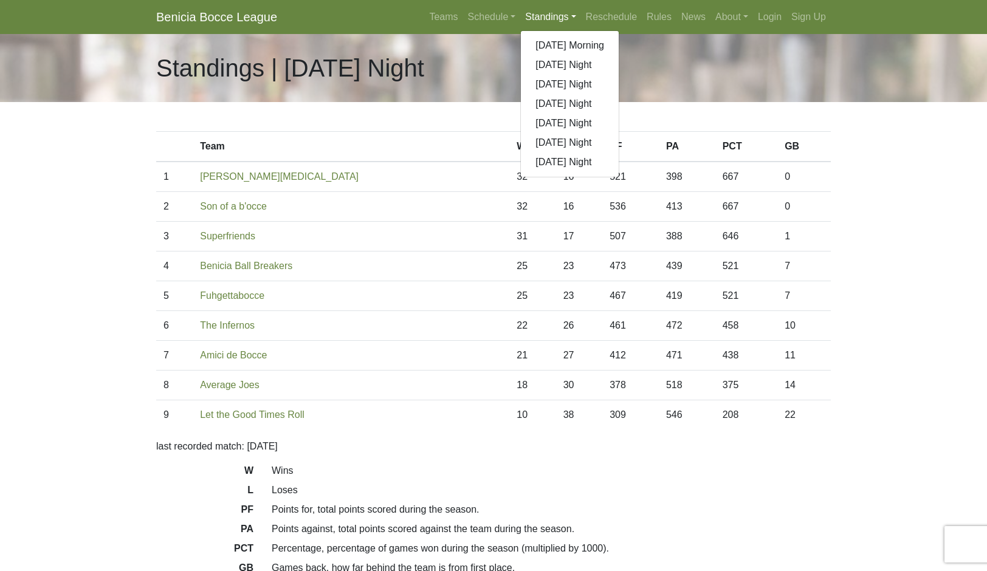
click at [616, 55] on link "[DATE] Morning" at bounding box center [570, 45] width 98 height 19
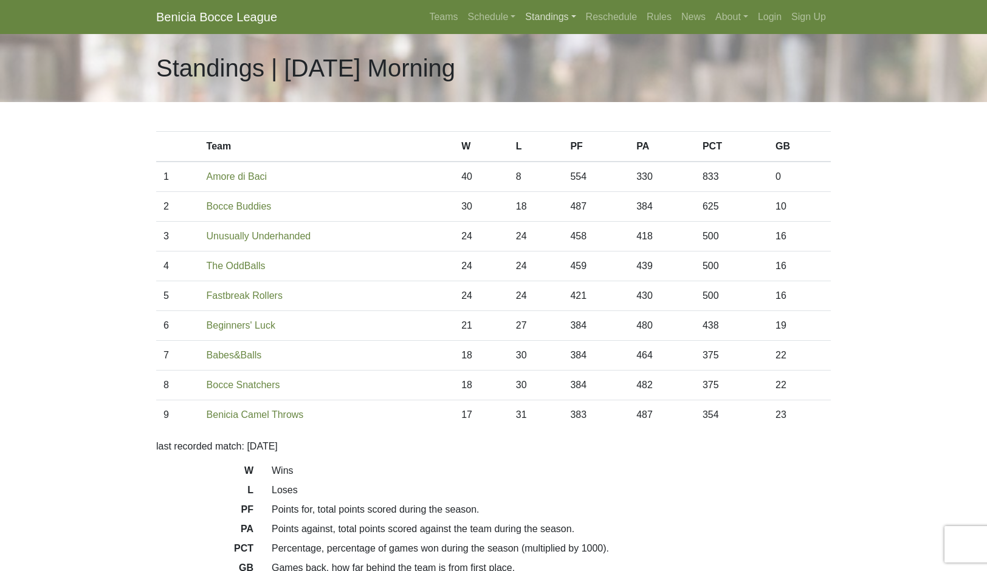
click at [578, 29] on link "Standings" at bounding box center [550, 17] width 60 height 24
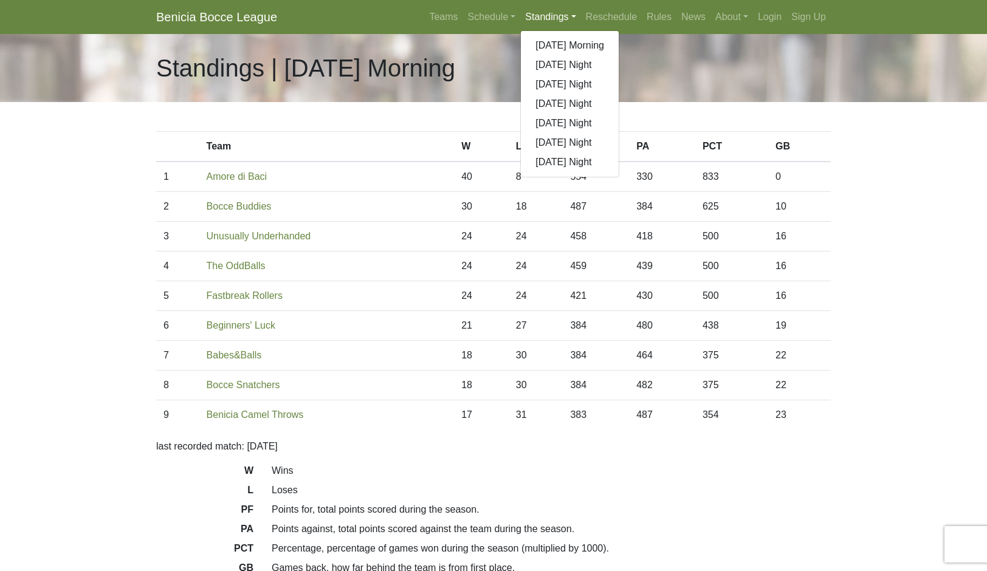
click at [613, 114] on link "[DATE] Night" at bounding box center [570, 103] width 98 height 19
